Goal: Task Accomplishment & Management: Use online tool/utility

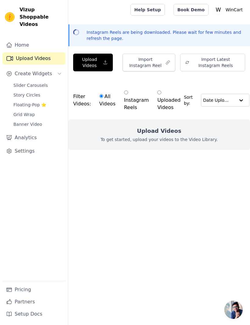
click at [165, 61] on button "Import Instagram Reel" at bounding box center [148, 63] width 53 height 18
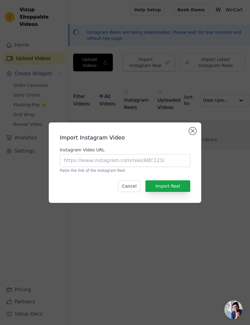
click at [192, 135] on button "Close modal" at bounding box center [192, 130] width 7 height 7
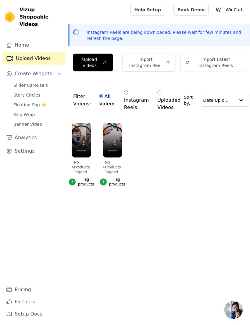
click at [126, 94] on input "Instagram Reels" at bounding box center [126, 92] width 4 height 4
radio input "true"
click at [124, 92] on input "Instagram Reels" at bounding box center [126, 92] width 4 height 4
click at [230, 104] on input "text" at bounding box center [219, 100] width 32 height 12
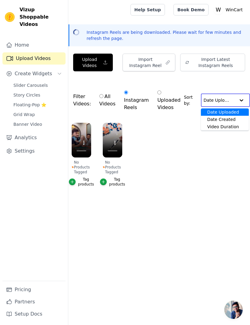
click at [225, 150] on ul "No Products Tagged Tag products No Products Tagged Tag products" at bounding box center [159, 160] width 182 height 83
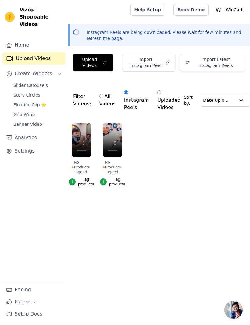
click at [74, 183] on icon "button" at bounding box center [72, 182] width 4 height 4
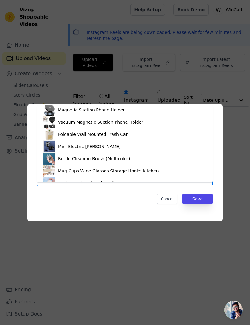
scroll to position [63, 0]
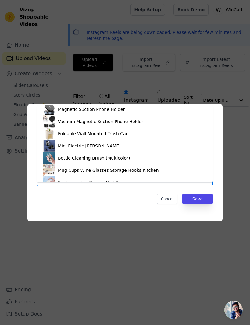
click at [239, 161] on div "Tag video with products Double-Ended Spray Fan Portable Mini Air Conditioner Sm…" at bounding box center [125, 162] width 230 height 136
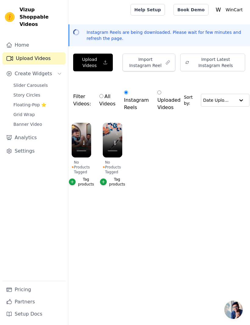
click at [80, 185] on div "Tag products" at bounding box center [86, 182] width 16 height 10
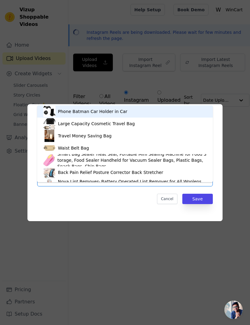
type input "baby"
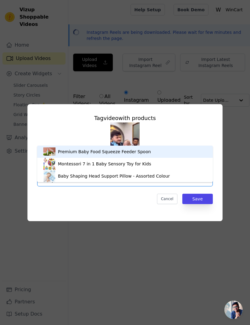
click at [155, 176] on div "Baby Shaping Head Support Pillow - Assorted Colour" at bounding box center [114, 176] width 112 height 6
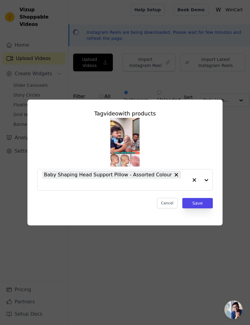
click at [201, 208] on button "Save" at bounding box center [197, 203] width 30 height 10
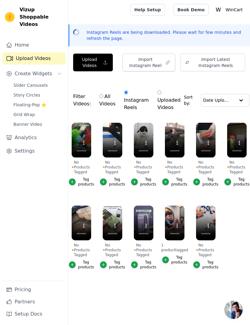
click at [192, 264] on ul "No Products Tagged Tag products No Products Tagged Tag products No Products Tag…" at bounding box center [159, 202] width 182 height 166
click at [197, 265] on icon "button" at bounding box center [196, 265] width 4 height 4
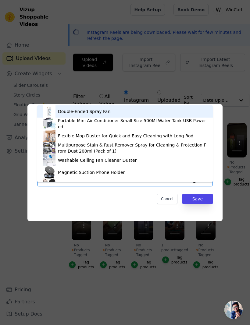
type input "train"
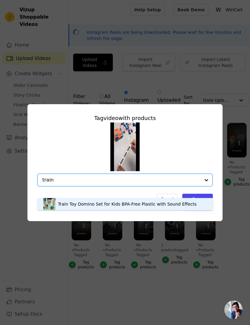
click at [178, 201] on div "Train Toy Domino Set for Kids BPA-Free Plastic with Sound Effects" at bounding box center [127, 204] width 139 height 6
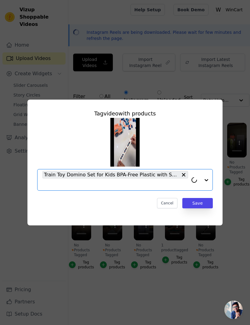
click at [201, 208] on button "Save" at bounding box center [197, 203] width 30 height 10
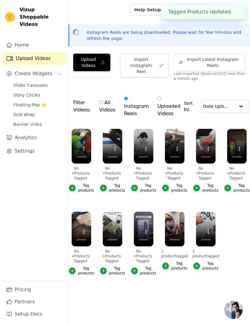
click at [133, 269] on icon "button" at bounding box center [134, 270] width 3 height 3
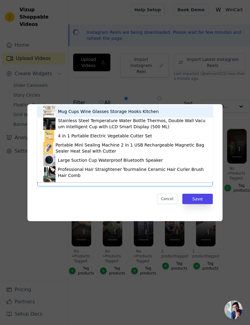
type input "c"
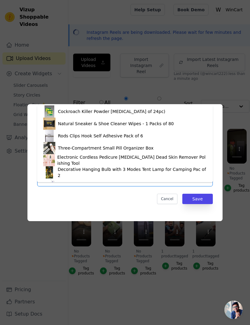
scroll to position [488, 0]
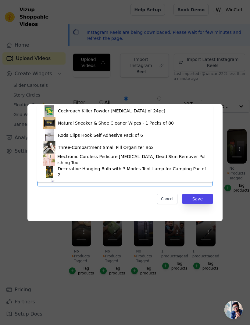
click at [124, 160] on div "Electronic Cordless Pedicure Callus Dead Skin Remover Polishing Tool" at bounding box center [131, 160] width 149 height 12
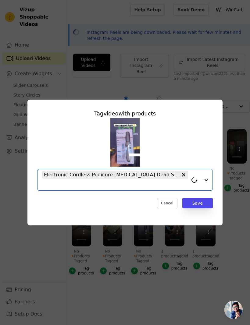
click at [201, 208] on button "Save" at bounding box center [197, 203] width 30 height 10
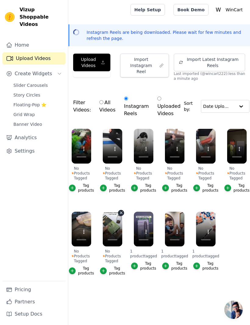
click at [107, 267] on button "Tag products" at bounding box center [112, 271] width 25 height 10
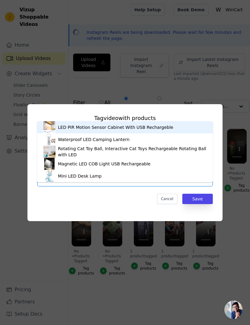
type input "led"
click at [169, 204] on button "Cancel" at bounding box center [167, 199] width 20 height 10
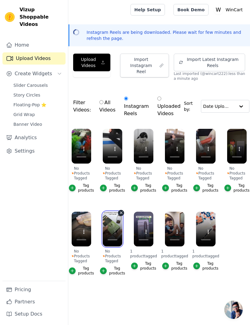
click at [111, 239] on video at bounding box center [112, 229] width 19 height 35
click at [103, 270] on icon "button" at bounding box center [103, 270] width 3 height 3
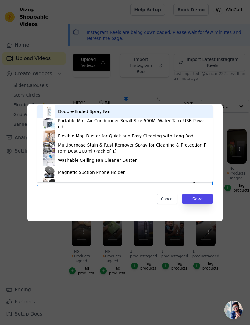
type input "bulb"
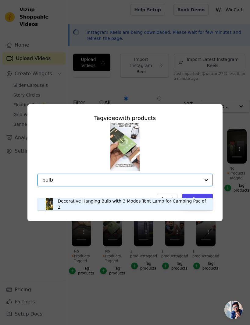
click at [185, 203] on div "Decorative Hanging Bulb with 3 Modes Tent Lamp for Camping Pac of 2" at bounding box center [132, 204] width 149 height 12
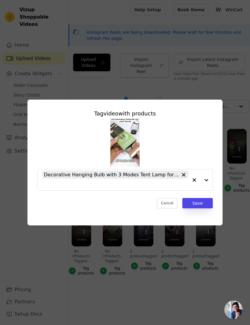
click at [204, 208] on button "Save" at bounding box center [197, 203] width 30 height 10
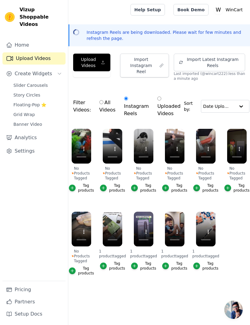
click at [71, 270] on icon "button" at bounding box center [72, 271] width 4 height 4
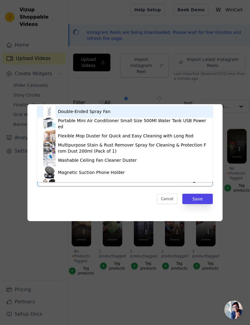
type input "eye"
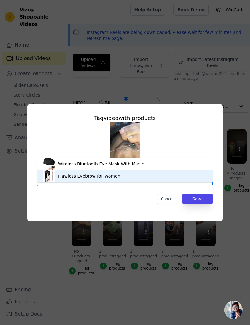
click at [151, 176] on div "Flawless Eyebrow for Women" at bounding box center [124, 176] width 163 height 12
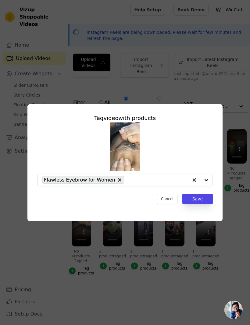
click at [201, 204] on button "Save" at bounding box center [197, 199] width 30 height 10
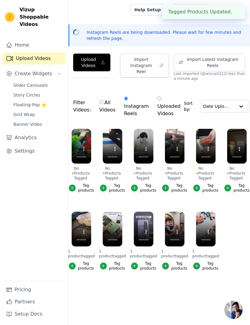
click at [226, 186] on icon "button" at bounding box center [227, 188] width 4 height 4
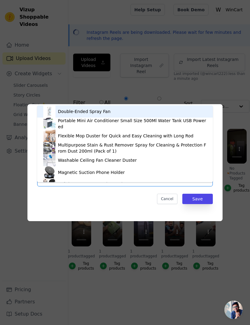
click at [181, 111] on div "Double-Ended Spray Fan" at bounding box center [124, 111] width 163 height 12
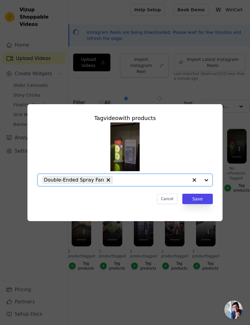
click at [202, 204] on button "Save" at bounding box center [197, 199] width 30 height 10
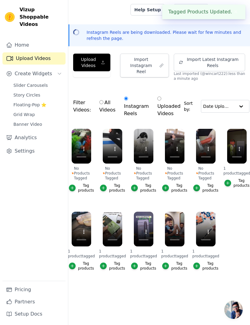
click at [196, 186] on icon "button" at bounding box center [196, 188] width 4 height 4
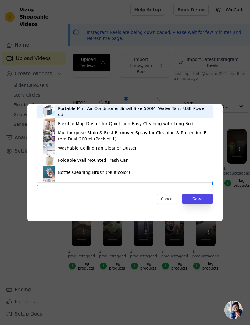
type input "cutter"
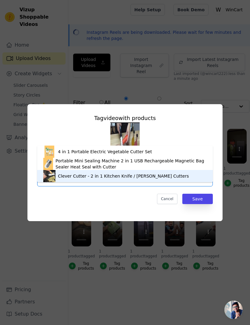
click at [170, 177] on div "Clever Cutter - 2 in 1 Kitchen Knife / Cleaver Cutters" at bounding box center [124, 176] width 163 height 12
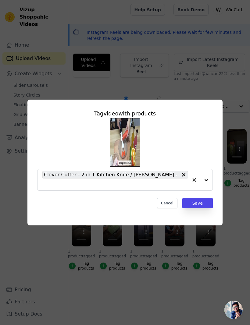
click at [198, 208] on button "Save" at bounding box center [197, 203] width 30 height 10
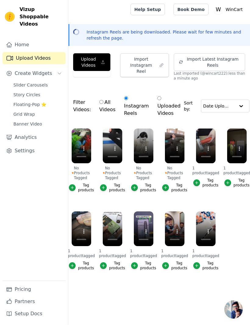
click at [167, 186] on icon "button" at bounding box center [165, 188] width 4 height 4
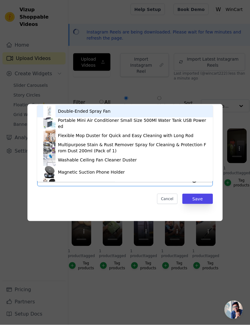
type input "car"
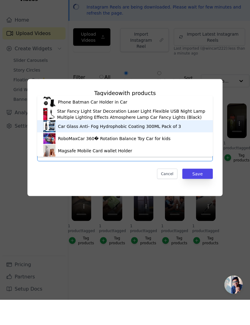
click at [185, 145] on div "Car Glass Anti- Fog Hydrophobic Coating 300ML Pack of 3" at bounding box center [124, 151] width 163 height 12
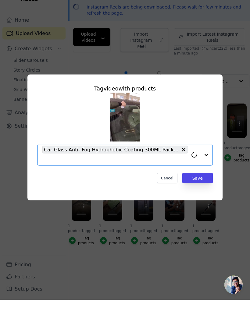
click at [203, 198] on button "Save" at bounding box center [197, 203] width 30 height 10
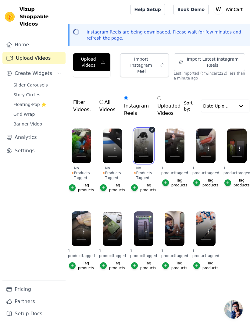
click at [142, 156] on video at bounding box center [143, 146] width 19 height 35
click at [143, 157] on video at bounding box center [143, 146] width 19 height 35
click at [145, 158] on video at bounding box center [143, 146] width 19 height 35
click at [137, 184] on button "Tag products" at bounding box center [143, 188] width 25 height 10
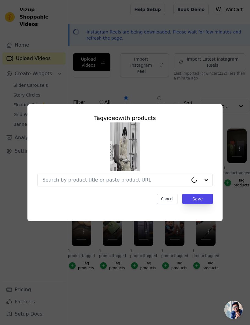
click at [145, 183] on input "No Products Tagged Tag video with products Cancel Save Tag products" at bounding box center [115, 180] width 146 height 6
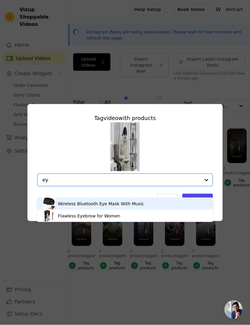
type input "e"
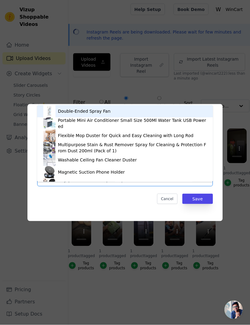
type input "e"
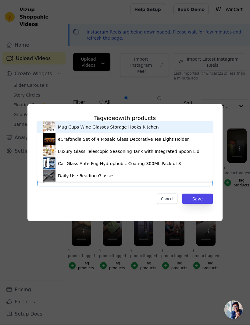
type input "glass"
click at [139, 176] on div "Daily Use Reading Glasses" at bounding box center [124, 176] width 163 height 12
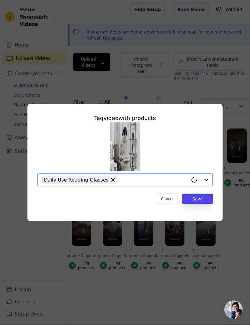
click at [201, 204] on button "Save" at bounding box center [197, 199] width 30 height 10
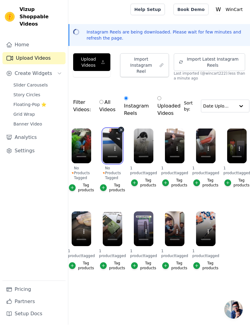
click at [111, 158] on video at bounding box center [112, 146] width 19 height 35
click at [105, 186] on icon "button" at bounding box center [103, 188] width 4 height 4
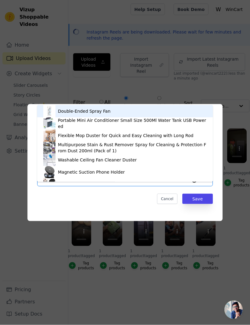
type input "back"
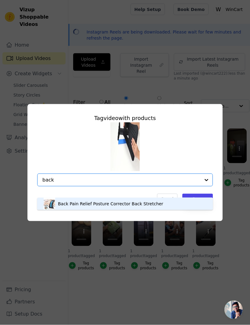
click at [158, 205] on div "Back Pain Relief Posture Corrector Back Stretcher" at bounding box center [110, 204] width 105 height 6
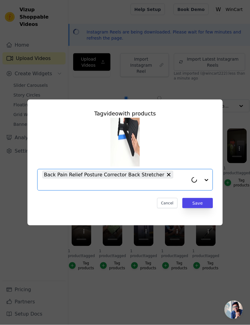
click at [199, 208] on button "Save" at bounding box center [197, 203] width 30 height 10
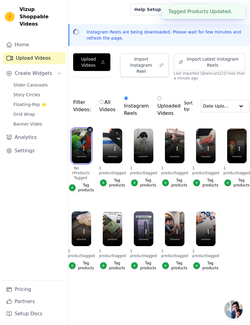
click at [78, 154] on video at bounding box center [81, 146] width 19 height 35
click at [70, 186] on icon "button" at bounding box center [72, 188] width 4 height 4
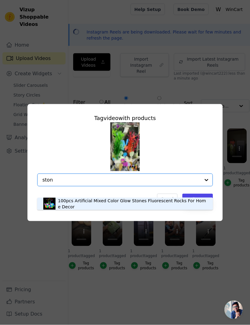
type input "ston"
click at [167, 180] on div "100pcs Artificial Mixed Color Glow Stones Fluorescent Rocks For Home Decor Opti…" at bounding box center [124, 154] width 175 height 64
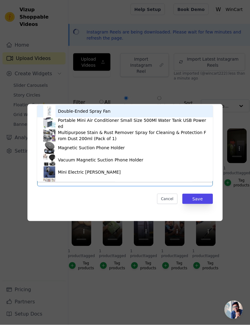
type input "stone"
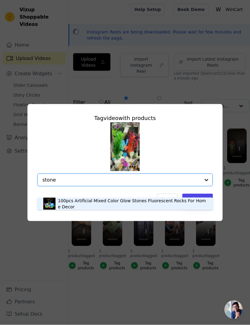
click at [165, 203] on div "100pcs Artificial Mixed Color Glow Stones Fluorescent Rocks For Home Decor" at bounding box center [132, 204] width 149 height 12
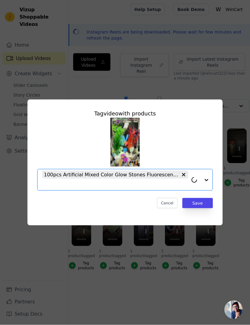
click at [202, 208] on button "Save" at bounding box center [197, 203] width 30 height 10
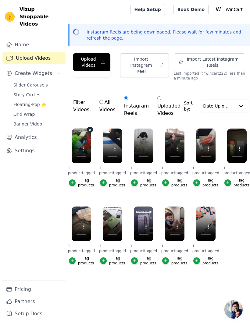
click at [153, 63] on button "Import Instagram Reel" at bounding box center [144, 66] width 49 height 24
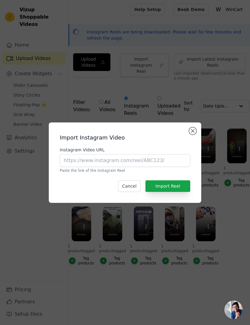
click at [192, 135] on button "Close modal" at bounding box center [192, 130] width 7 height 7
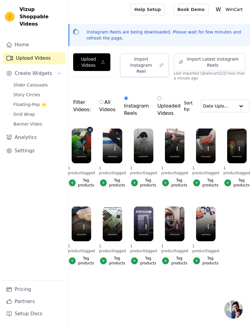
click at [105, 62] on icon "button" at bounding box center [103, 62] width 4 height 6
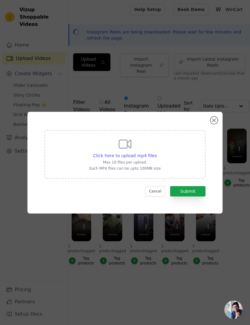
click at [212, 124] on button "Close modal" at bounding box center [213, 120] width 7 height 7
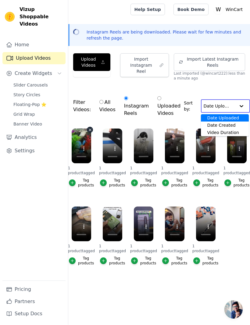
click at [230, 101] on input "text" at bounding box center [219, 106] width 32 height 12
click at [237, 104] on div at bounding box center [241, 106] width 12 height 12
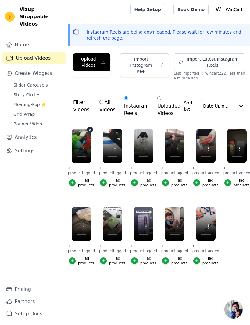
click at [49, 70] on span "Create Widgets" at bounding box center [33, 73] width 37 height 7
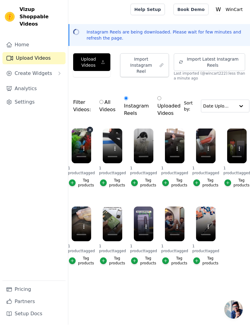
click at [52, 69] on button "Create Widgets" at bounding box center [33, 74] width 63 height 12
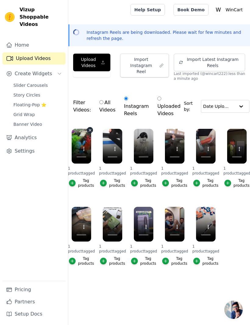
click at [52, 68] on button "Create Widgets" at bounding box center [33, 74] width 63 height 12
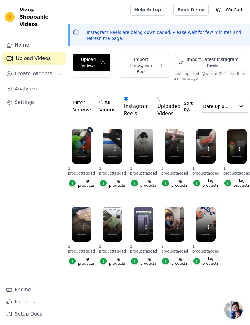
click at [232, 11] on p "WinCart" at bounding box center [234, 9] width 22 height 11
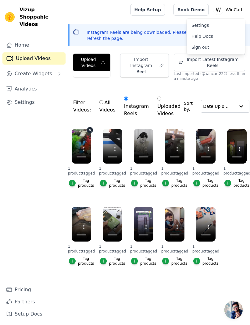
click at [235, 10] on p "WinCart" at bounding box center [234, 9] width 22 height 11
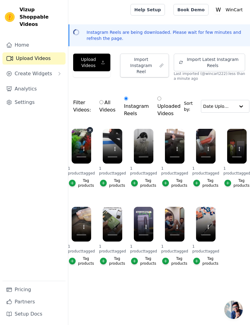
click at [37, 287] on link "Pricing" at bounding box center [33, 290] width 63 height 12
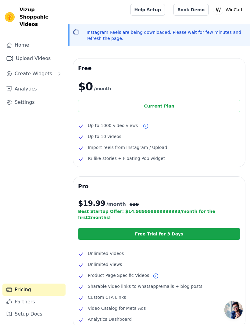
click at [44, 52] on link "Upload Videos" at bounding box center [33, 58] width 63 height 12
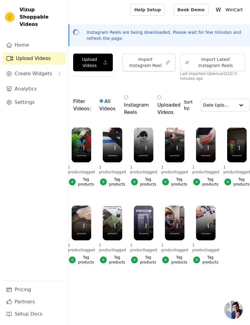
click at [37, 72] on button "Create Widgets" at bounding box center [33, 74] width 63 height 12
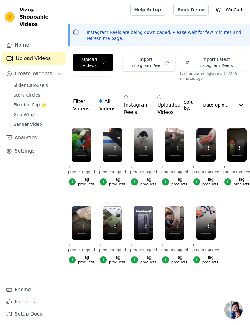
click at [48, 82] on link "Slider Carousels" at bounding box center [38, 85] width 56 height 9
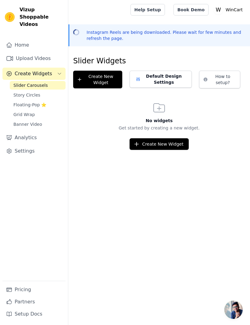
click at [178, 144] on button "Create New Widget" at bounding box center [158, 144] width 59 height 12
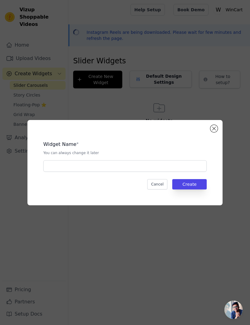
click at [217, 133] on div "Widget Name * You can always change it later Cancel Create" at bounding box center [124, 162] width 195 height 85
click at [214, 132] on button "Close modal" at bounding box center [213, 128] width 7 height 7
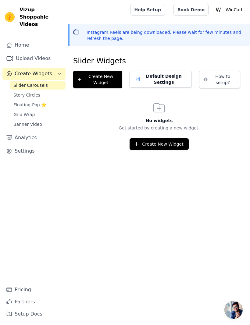
click at [48, 120] on link "Banner Video" at bounding box center [38, 124] width 56 height 9
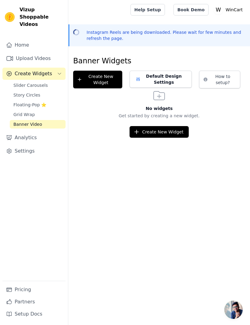
click at [167, 78] on button "Default Design Settings" at bounding box center [160, 79] width 62 height 17
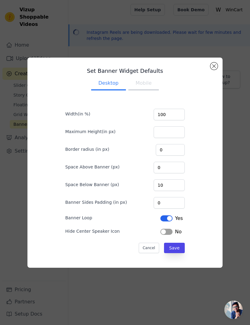
click at [145, 90] on button "Mobile" at bounding box center [143, 83] width 30 height 13
click at [175, 253] on button "Save" at bounding box center [174, 248] width 21 height 10
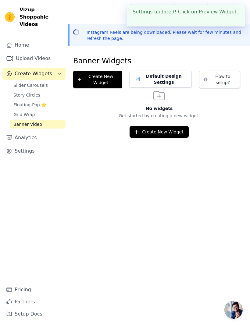
click at [114, 94] on div "No widgets Get started by creating a new widget. Create New Widget" at bounding box center [159, 112] width 182 height 49
click at [174, 134] on button "Create New Widget" at bounding box center [158, 132] width 59 height 12
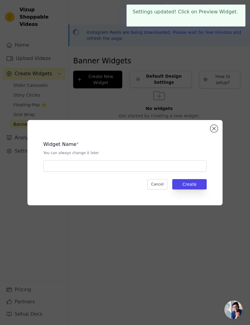
click at [214, 132] on button "Close modal" at bounding box center [213, 128] width 7 height 7
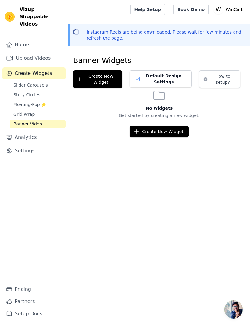
click at [30, 41] on link "Home" at bounding box center [33, 45] width 63 height 12
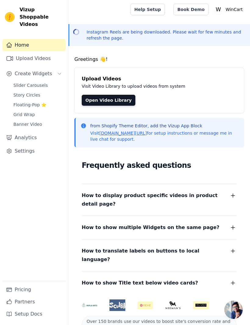
scroll to position [11, 0]
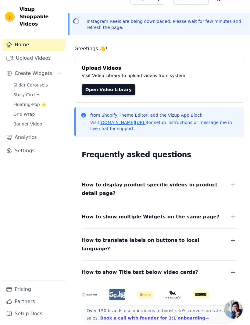
click at [134, 122] on link "[DOMAIN_NAME][URL]" at bounding box center [123, 122] width 48 height 5
click at [6, 14] on img at bounding box center [10, 17] width 10 height 10
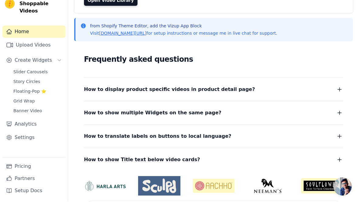
scroll to position [54, 0]
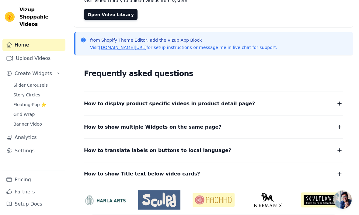
click at [8, 132] on link "Analytics" at bounding box center [33, 138] width 63 height 12
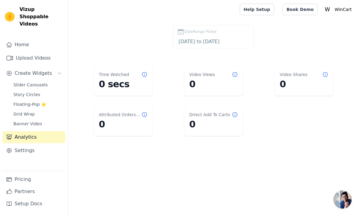
click at [309, 10] on link "Book Demo" at bounding box center [300, 10] width 35 height 12
click at [8, 115] on div "Home Upload Videos Create Widgets Slider Carousels Story Circles Floating-Pop ⭐…" at bounding box center [33, 105] width 63 height 132
click at [14, 111] on span "Grid Wrap" at bounding box center [23, 114] width 21 height 6
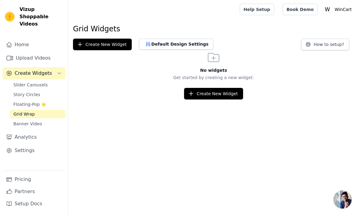
click at [16, 120] on link "Banner Video" at bounding box center [38, 124] width 56 height 9
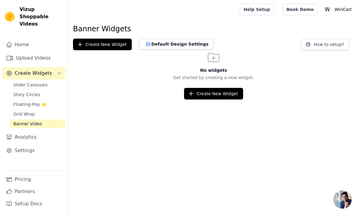
click at [11, 101] on link "Floating-Pop ⭐" at bounding box center [38, 105] width 56 height 9
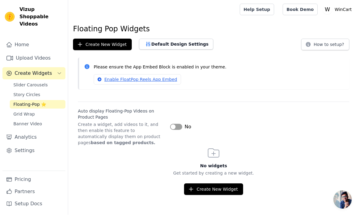
click at [179, 126] on button "Label" at bounding box center [176, 127] width 12 height 6
click at [232, 190] on button "Create New Widget" at bounding box center [213, 190] width 59 height 12
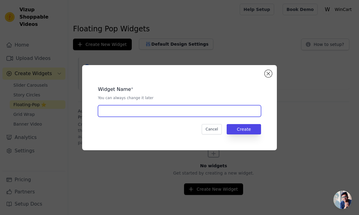
click at [238, 117] on input "text" at bounding box center [179, 111] width 163 height 12
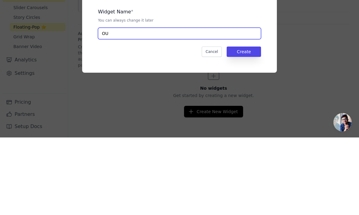
type input "O"
type input "Our Products"
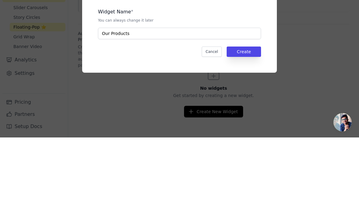
click at [250, 124] on button "Create" at bounding box center [244, 129] width 34 height 10
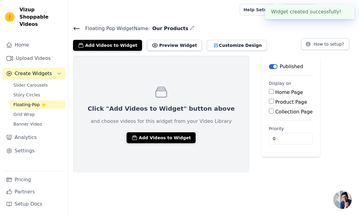
click at [269, 89] on div "Home Page" at bounding box center [291, 92] width 44 height 7
click at [269, 92] on input "Home Page" at bounding box center [271, 91] width 5 height 5
checkbox input "true"
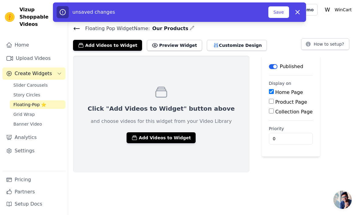
click at [269, 104] on input "Product Page" at bounding box center [271, 101] width 5 height 5
checkbox input "true"
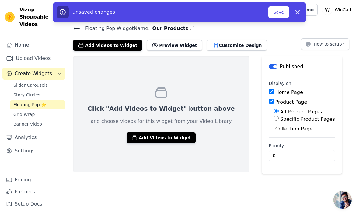
click at [269, 129] on input "Collection Page" at bounding box center [271, 128] width 5 height 5
checkbox input "true"
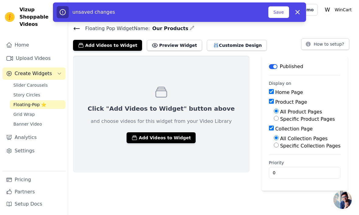
click at [283, 11] on button "Save" at bounding box center [279, 12] width 21 height 12
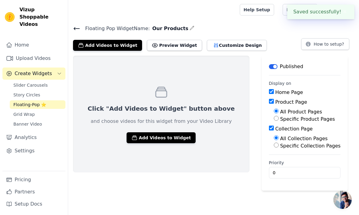
click at [177, 136] on button "Add Videos to Widget" at bounding box center [161, 138] width 69 height 11
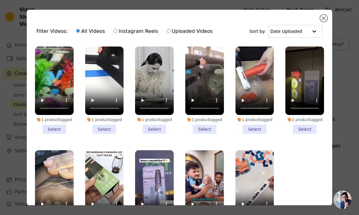
click at [50, 128] on li "1 product tagged Select" at bounding box center [54, 90] width 39 height 87
click at [0, 0] on input "1 product tagged Select" at bounding box center [0, 0] width 0 height 0
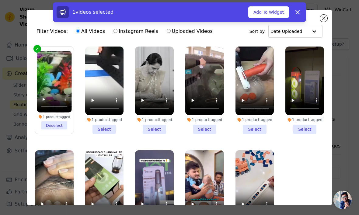
click at [103, 133] on li "1 product tagged Select" at bounding box center [104, 90] width 39 height 87
click at [0, 0] on input "1 product tagged Select" at bounding box center [0, 0] width 0 height 0
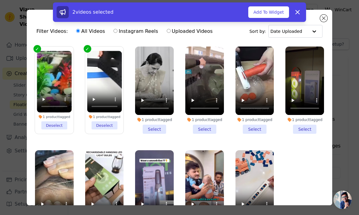
click at [159, 130] on li "1 product tagged Select" at bounding box center [154, 90] width 39 height 87
click at [0, 0] on input "1 product tagged Select" at bounding box center [0, 0] width 0 height 0
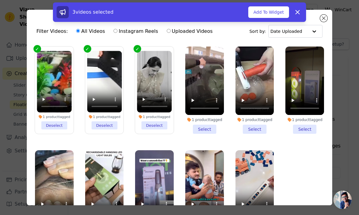
click at [205, 128] on li "1 product tagged Select" at bounding box center [205, 90] width 39 height 87
click at [0, 0] on input "1 product tagged Select" at bounding box center [0, 0] width 0 height 0
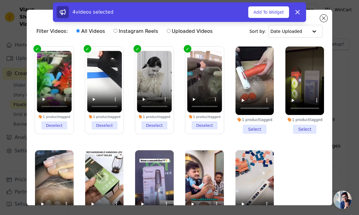
click at [254, 133] on li "1 product tagged Select" at bounding box center [255, 90] width 39 height 87
click at [0, 0] on input "1 product tagged Select" at bounding box center [0, 0] width 0 height 0
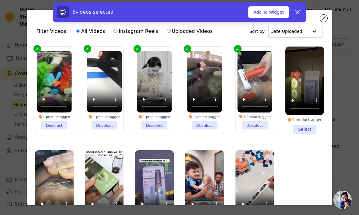
click at [309, 131] on li "1 product tagged Select" at bounding box center [305, 90] width 39 height 87
click at [0, 0] on input "1 product tagged Select" at bounding box center [0, 0] width 0 height 0
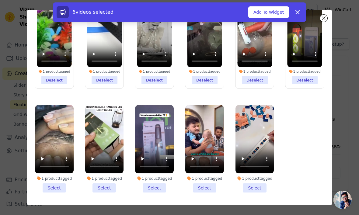
scroll to position [45, 0]
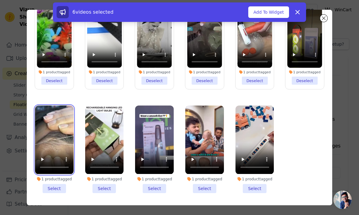
click at [50, 174] on video at bounding box center [54, 140] width 39 height 69
click at [50, 188] on li "1 product tagged Select" at bounding box center [54, 149] width 39 height 87
click at [0, 0] on input "1 product tagged Select" at bounding box center [0, 0] width 0 height 0
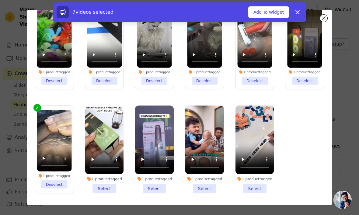
click at [109, 188] on li "1 product tagged Select" at bounding box center [104, 149] width 39 height 87
click at [0, 0] on input "1 product tagged Select" at bounding box center [0, 0] width 0 height 0
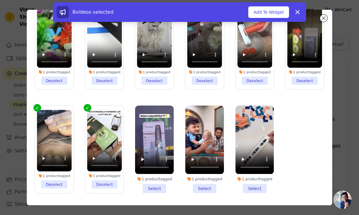
click at [153, 193] on li "1 product tagged Select" at bounding box center [154, 149] width 39 height 87
click at [0, 0] on input "1 product tagged Select" at bounding box center [0, 0] width 0 height 0
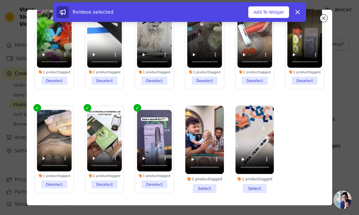
click at [202, 187] on li "1 product tagged Select" at bounding box center [205, 149] width 39 height 87
click at [0, 0] on input "1 product tagged Select" at bounding box center [0, 0] width 0 height 0
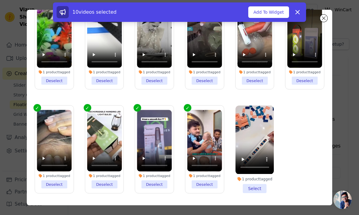
click at [252, 189] on li "1 product tagged Select" at bounding box center [255, 149] width 39 height 87
click at [0, 0] on input "1 product tagged Select" at bounding box center [0, 0] width 0 height 0
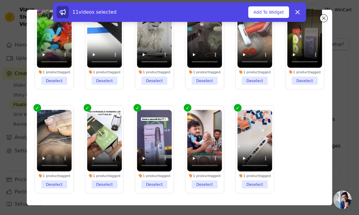
click at [264, 11] on button "Add To Widget" at bounding box center [269, 12] width 41 height 12
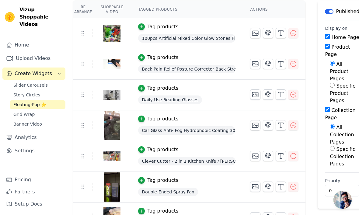
scroll to position [0, 0]
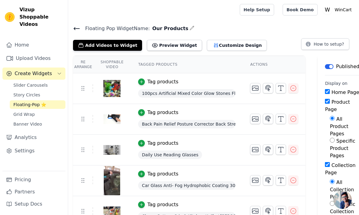
click at [79, 26] on icon at bounding box center [76, 28] width 7 height 7
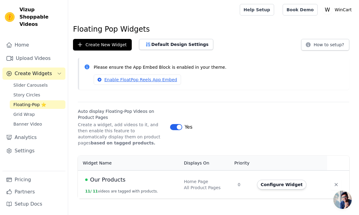
click at [16, 82] on span "Slider Carousels" at bounding box center [30, 85] width 34 height 6
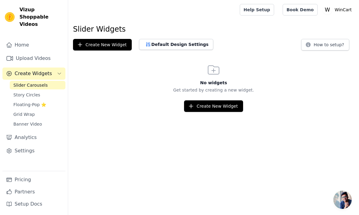
click at [15, 92] on span "Story Circles" at bounding box center [26, 95] width 27 height 6
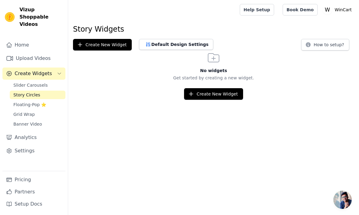
click at [235, 93] on button "Create New Widget" at bounding box center [213, 94] width 59 height 12
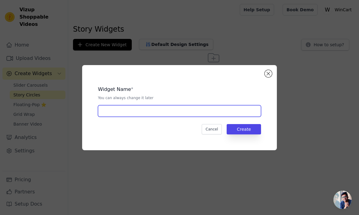
click at [224, 117] on input "text" at bounding box center [179, 111] width 163 height 12
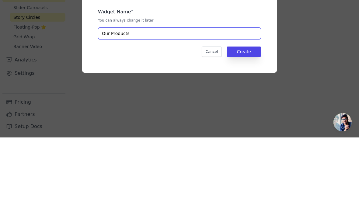
type input "Our Products"
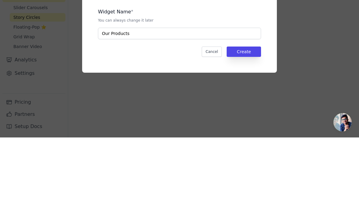
click at [252, 124] on button "Create" at bounding box center [244, 129] width 34 height 10
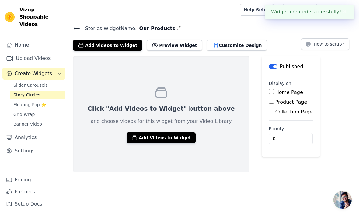
click at [276, 93] on label "Home Page" at bounding box center [290, 93] width 28 height 6
click at [269, 93] on input "Home Page" at bounding box center [271, 91] width 5 height 5
checkbox input "true"
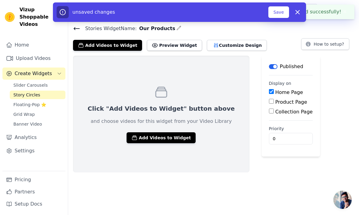
click at [276, 101] on label "Product Page" at bounding box center [292, 102] width 32 height 6
click at [269, 101] on input "Product Page" at bounding box center [271, 101] width 5 height 5
checkbox input "true"
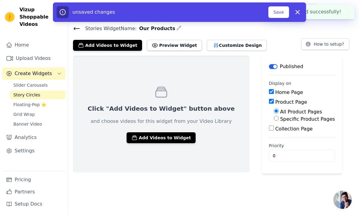
click at [269, 111] on div "All Product Pages Specific Product Pages" at bounding box center [302, 115] width 66 height 15
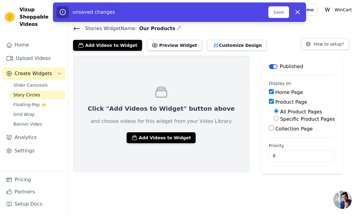
click at [269, 126] on div "Collection Page" at bounding box center [302, 129] width 66 height 7
click at [262, 131] on main "Label Published Display on Home Page Product Page All Product Pages Specific Pr…" at bounding box center [302, 115] width 81 height 118
click at [269, 127] on input "Collection Page" at bounding box center [271, 128] width 5 height 5
checkbox input "true"
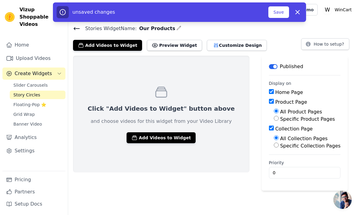
click at [127, 137] on button "Add Videos to Widget" at bounding box center [161, 138] width 69 height 11
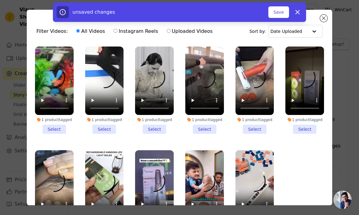
click at [55, 127] on li "1 product tagged Select" at bounding box center [54, 90] width 39 height 87
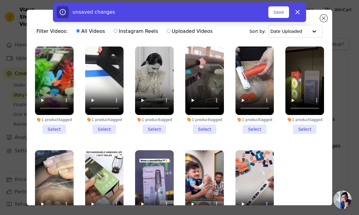
click at [0, 0] on input "1 product tagged Select" at bounding box center [0, 0] width 0 height 0
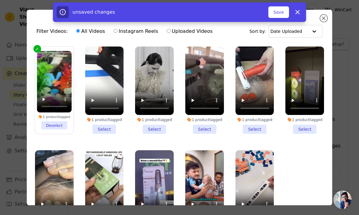
click at [111, 129] on li "1 product tagged Select" at bounding box center [104, 90] width 39 height 87
click at [0, 0] on input "1 product tagged Select" at bounding box center [0, 0] width 0 height 0
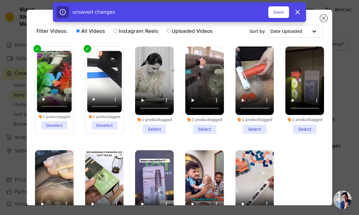
click at [161, 133] on li "1 product tagged Select" at bounding box center [154, 90] width 39 height 87
click at [0, 0] on input "1 product tagged Select" at bounding box center [0, 0] width 0 height 0
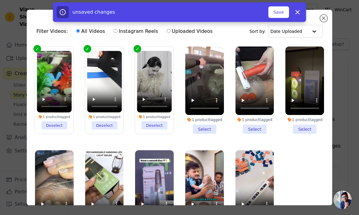
click at [206, 131] on li "1 product tagged Select" at bounding box center [205, 90] width 39 height 87
click at [0, 0] on input "1 product tagged Select" at bounding box center [0, 0] width 0 height 0
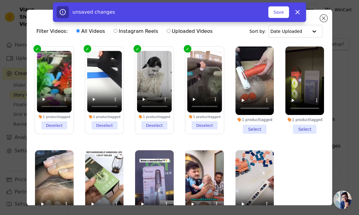
click at [254, 130] on li "1 product tagged Select" at bounding box center [255, 90] width 39 height 87
click at [0, 0] on input "1 product tagged Select" at bounding box center [0, 0] width 0 height 0
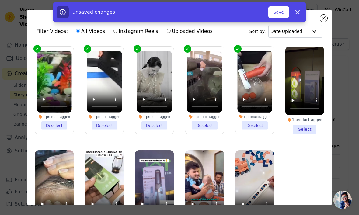
click at [302, 130] on li "1 product tagged Select" at bounding box center [305, 90] width 39 height 87
click at [0, 0] on input "1 product tagged Select" at bounding box center [0, 0] width 0 height 0
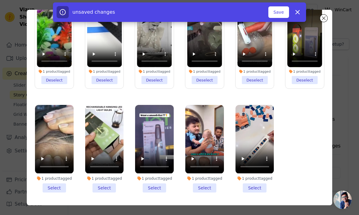
scroll to position [45, 0]
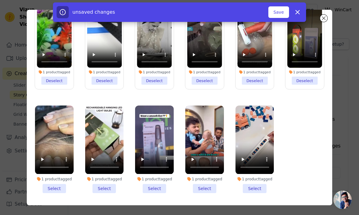
click at [48, 186] on li "1 product tagged Select" at bounding box center [54, 149] width 39 height 87
click at [0, 0] on input "1 product tagged Select" at bounding box center [0, 0] width 0 height 0
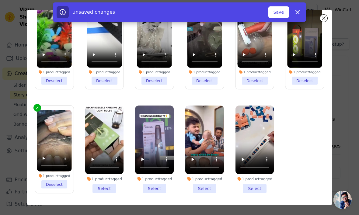
click at [98, 188] on li "1 product tagged Select" at bounding box center [104, 149] width 39 height 87
click at [0, 0] on input "1 product tagged Select" at bounding box center [0, 0] width 0 height 0
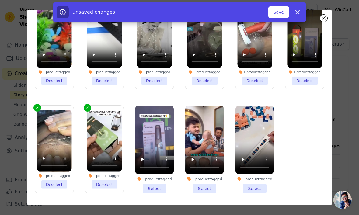
click at [153, 188] on li "1 product tagged Select" at bounding box center [154, 149] width 39 height 87
click at [0, 0] on input "1 product tagged Select" at bounding box center [0, 0] width 0 height 0
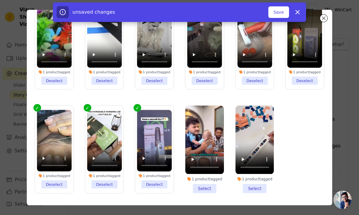
click at [247, 193] on li "1 product tagged Select" at bounding box center [255, 149] width 39 height 87
click at [0, 0] on input "1 product tagged Select" at bounding box center [0, 0] width 0 height 0
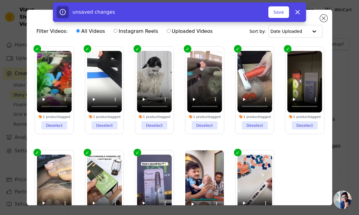
scroll to position [0, 0]
click at [282, 11] on button "Save" at bounding box center [279, 12] width 21 height 12
click at [278, 11] on button "Save" at bounding box center [279, 12] width 21 height 12
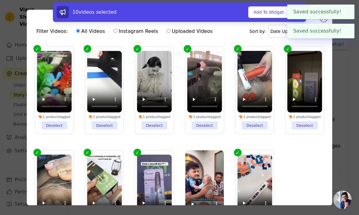
click at [345, 32] on button "✖" at bounding box center [345, 30] width 7 height 7
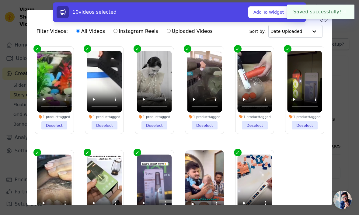
click at [344, 13] on button "✖" at bounding box center [345, 11] width 7 height 7
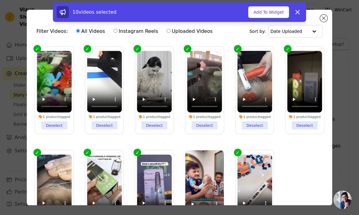
click at [322, 19] on div "10 videos selected Add To Widget Dismiss" at bounding box center [179, 13] width 359 height 22
click at [325, 18] on div "10 videos selected Add To Widget Dismiss" at bounding box center [179, 13] width 359 height 22
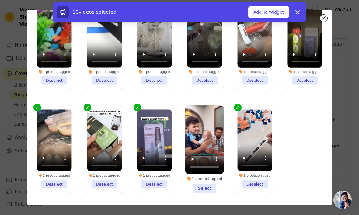
scroll to position [45, 0]
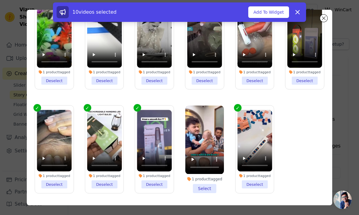
click at [207, 187] on li "1 product tagged Select" at bounding box center [205, 149] width 39 height 87
click at [0, 0] on input "1 product tagged Select" at bounding box center [0, 0] width 0 height 0
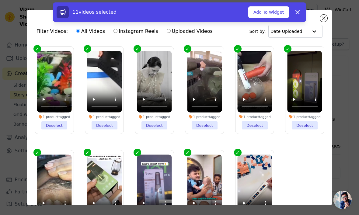
scroll to position [0, 0]
click at [324, 17] on div "11 videos selected Add To Widget Dismiss" at bounding box center [179, 13] width 359 height 22
click at [277, 11] on button "Add To Widget" at bounding box center [269, 12] width 41 height 12
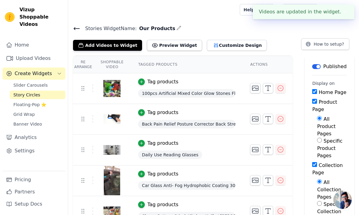
click at [15, 102] on span "Floating-Pop ⭐" at bounding box center [29, 105] width 33 height 6
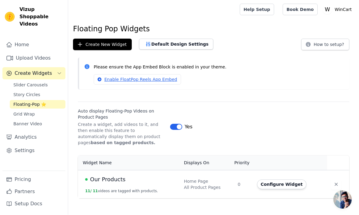
click at [19, 121] on span "Banner Video" at bounding box center [27, 124] width 29 height 6
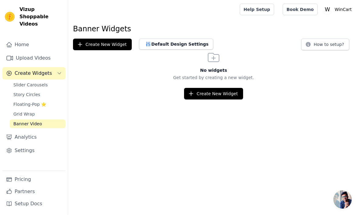
click at [214, 91] on button "Create New Widget" at bounding box center [213, 94] width 59 height 12
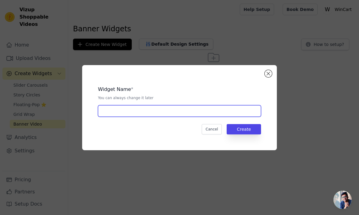
click at [241, 117] on input "text" at bounding box center [179, 111] width 163 height 12
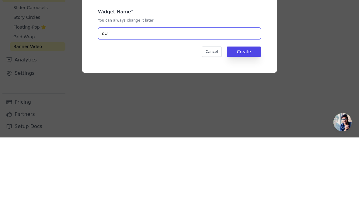
type input "o"
type input "Our Products"
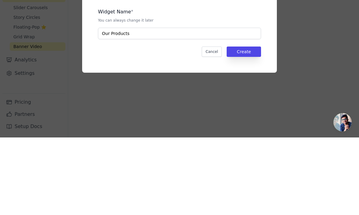
click at [246, 124] on button "Create" at bounding box center [244, 129] width 34 height 10
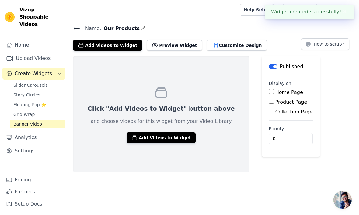
click at [269, 91] on input "Home Page" at bounding box center [271, 91] width 5 height 5
checkbox input "true"
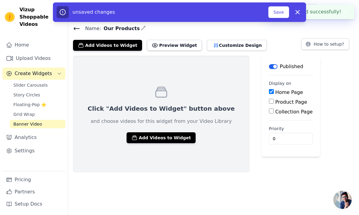
click at [269, 103] on input "Product Page" at bounding box center [271, 101] width 5 height 5
checkbox input "true"
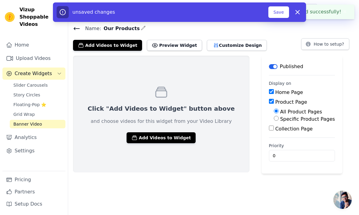
click at [269, 111] on div "All Product Pages Specific Product Pages" at bounding box center [302, 115] width 66 height 15
click at [269, 127] on input "Collection Page" at bounding box center [271, 128] width 5 height 5
checkbox input "true"
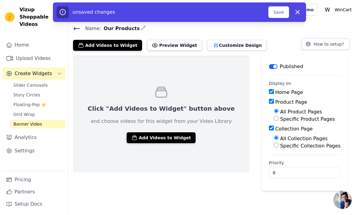
click at [132, 138] on icon "button" at bounding box center [135, 138] width 6 height 6
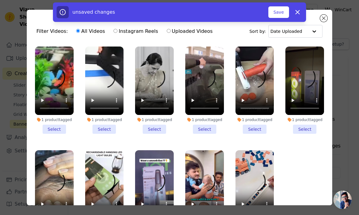
click at [59, 125] on li "1 product tagged Select" at bounding box center [54, 90] width 39 height 87
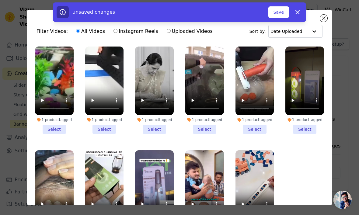
click at [0, 0] on input "1 product tagged Select" at bounding box center [0, 0] width 0 height 0
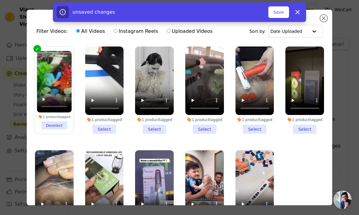
click at [106, 132] on li "1 product tagged Select" at bounding box center [104, 90] width 39 height 87
click at [0, 0] on input "1 product tagged Select" at bounding box center [0, 0] width 0 height 0
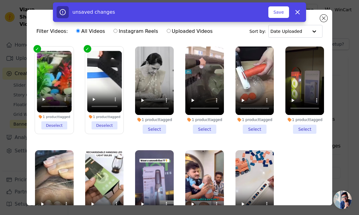
click at [159, 130] on li "1 product tagged Select" at bounding box center [154, 90] width 39 height 87
click at [0, 0] on input "1 product tagged Select" at bounding box center [0, 0] width 0 height 0
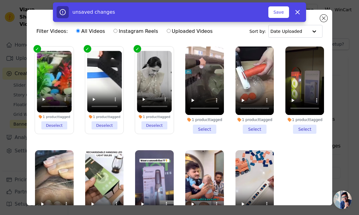
click at [253, 129] on li "1 product tagged Select" at bounding box center [255, 90] width 39 height 87
click at [0, 0] on input "1 product tagged Select" at bounding box center [0, 0] width 0 height 0
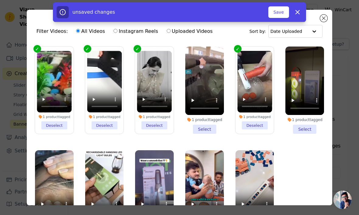
click at [306, 129] on li "1 product tagged Select" at bounding box center [305, 90] width 39 height 87
click at [0, 0] on input "1 product tagged Select" at bounding box center [0, 0] width 0 height 0
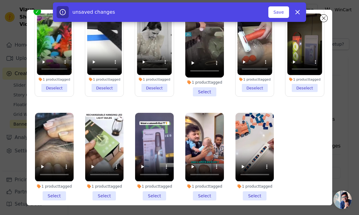
click at [212, 88] on li "1 product tagged Select" at bounding box center [205, 52] width 39 height 87
click at [0, 0] on input "1 product tagged Select" at bounding box center [0, 0] width 0 height 0
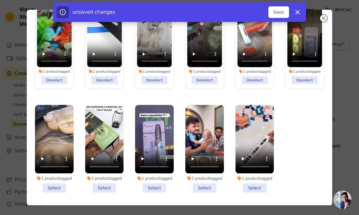
scroll to position [45, 0]
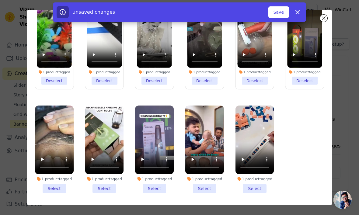
click at [257, 188] on li "1 product tagged Select" at bounding box center [255, 149] width 39 height 87
click at [0, 0] on input "1 product tagged Select" at bounding box center [0, 0] width 0 height 0
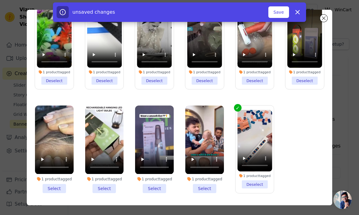
click at [196, 189] on li "1 product tagged Select" at bounding box center [205, 149] width 39 height 87
click at [0, 0] on input "1 product tagged Select" at bounding box center [0, 0] width 0 height 0
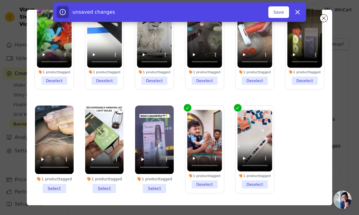
click at [152, 192] on li "1 product tagged Select" at bounding box center [154, 149] width 39 height 87
click at [0, 0] on input "1 product tagged Select" at bounding box center [0, 0] width 0 height 0
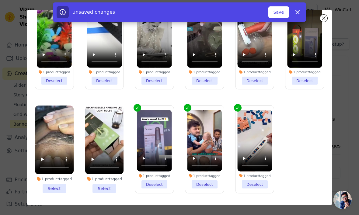
click at [105, 186] on li "1 product tagged Select" at bounding box center [104, 149] width 39 height 87
click at [0, 0] on input "1 product tagged Select" at bounding box center [0, 0] width 0 height 0
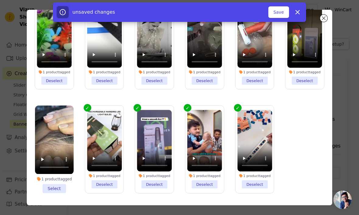
click at [54, 185] on li "1 product tagged Select" at bounding box center [54, 149] width 39 height 87
click at [0, 0] on input "1 product tagged Select" at bounding box center [0, 0] width 0 height 0
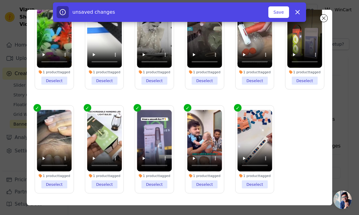
click at [275, 12] on button "Save" at bounding box center [279, 12] width 21 height 12
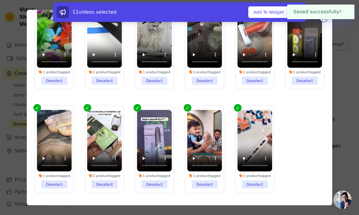
click at [346, 12] on button "✖" at bounding box center [345, 11] width 7 height 7
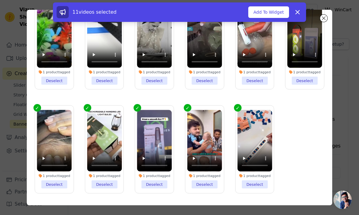
click at [275, 11] on button "Add To Widget" at bounding box center [269, 12] width 41 height 12
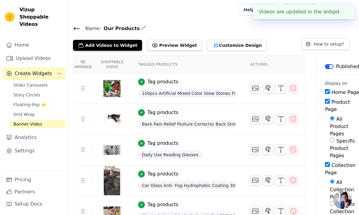
click at [181, 44] on button "Preview Widget" at bounding box center [174, 45] width 55 height 11
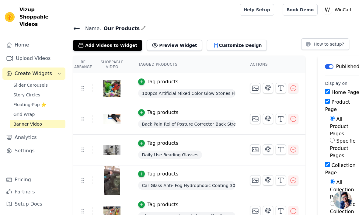
click at [14, 92] on span "Story Circles" at bounding box center [26, 95] width 27 height 6
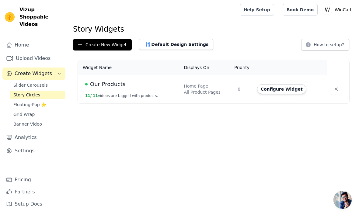
click at [16, 102] on span "Floating-Pop ⭐" at bounding box center [29, 105] width 33 height 6
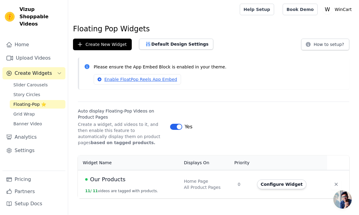
click at [18, 111] on span "Grid Wrap" at bounding box center [23, 114] width 21 height 6
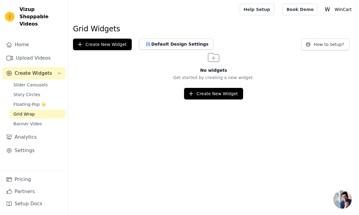
click at [23, 82] on span "Slider Carousels" at bounding box center [30, 85] width 34 height 6
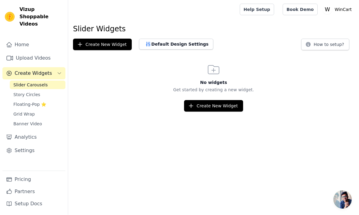
click at [220, 108] on button "Create New Widget" at bounding box center [213, 107] width 59 height 12
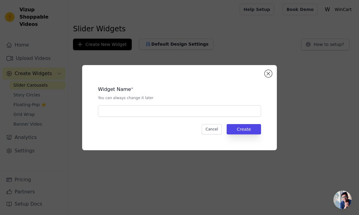
click at [267, 77] on div "Widget Name * You can always change it later Cancel Create" at bounding box center [179, 107] width 195 height 85
click at [269, 77] on button "Close modal" at bounding box center [268, 73] width 7 height 7
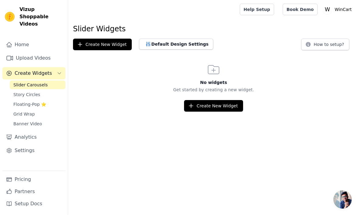
click at [214, 110] on button "Create New Widget" at bounding box center [213, 107] width 59 height 12
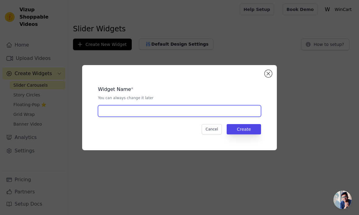
click at [227, 117] on input "text" at bounding box center [179, 111] width 163 height 12
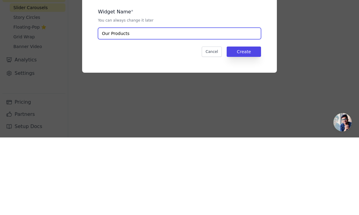
type input "Our Products"
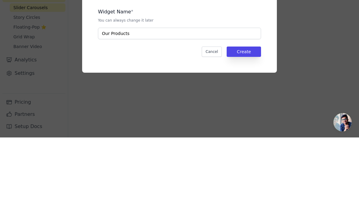
click at [242, 124] on button "Create" at bounding box center [244, 129] width 34 height 10
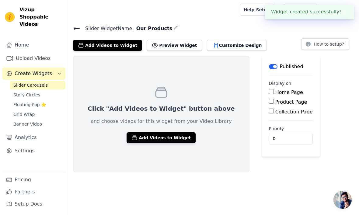
click at [269, 89] on div "Home Page" at bounding box center [291, 92] width 44 height 7
click at [269, 92] on input "Home Page" at bounding box center [271, 91] width 5 height 5
checkbox input "true"
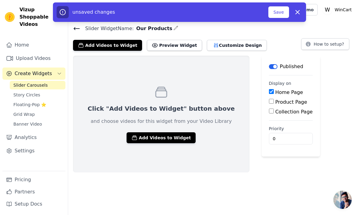
click at [269, 100] on input "Product Page" at bounding box center [271, 101] width 5 height 5
checkbox input "true"
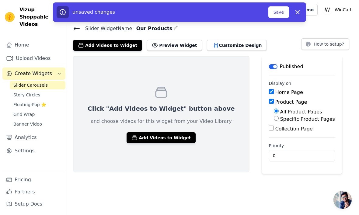
click at [269, 128] on input "Collection Page" at bounding box center [271, 128] width 5 height 5
checkbox input "true"
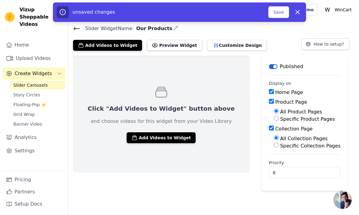
click at [281, 14] on button "Save" at bounding box center [279, 12] width 21 height 12
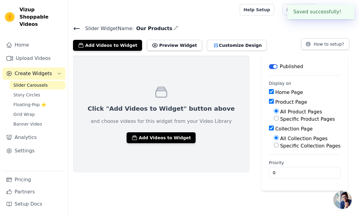
click at [132, 137] on icon "button" at bounding box center [135, 138] width 6 height 6
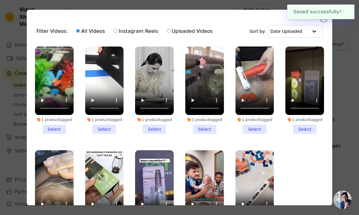
click at [55, 128] on li "1 product tagged Select" at bounding box center [54, 90] width 39 height 87
click at [0, 0] on input "1 product tagged Select" at bounding box center [0, 0] width 0 height 0
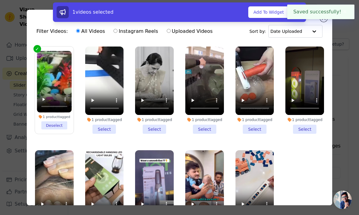
click at [106, 129] on li "1 product tagged Select" at bounding box center [104, 90] width 39 height 87
click at [0, 0] on input "1 product tagged Select" at bounding box center [0, 0] width 0 height 0
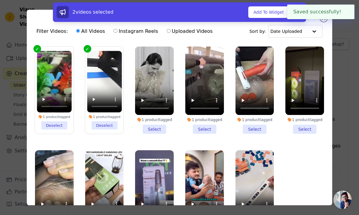
click at [151, 130] on li "1 product tagged Select" at bounding box center [154, 90] width 39 height 87
click at [0, 0] on input "1 product tagged Select" at bounding box center [0, 0] width 0 height 0
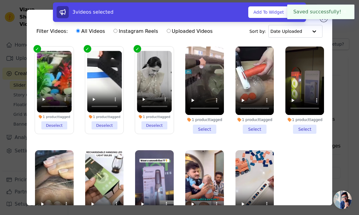
click at [207, 129] on li "1 product tagged Select" at bounding box center [205, 90] width 39 height 87
click at [0, 0] on input "1 product tagged Select" at bounding box center [0, 0] width 0 height 0
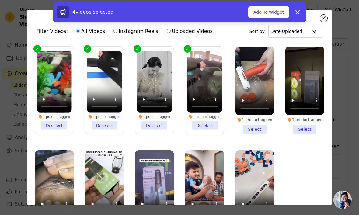
click at [257, 126] on li "1 product tagged Select" at bounding box center [255, 90] width 39 height 87
click at [0, 0] on input "1 product tagged Select" at bounding box center [0, 0] width 0 height 0
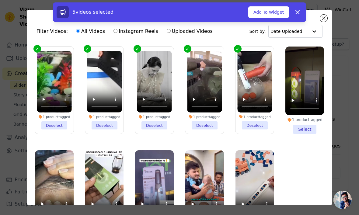
click at [307, 130] on li "1 product tagged Select" at bounding box center [305, 90] width 39 height 87
click at [0, 0] on input "1 product tagged Select" at bounding box center [0, 0] width 0 height 0
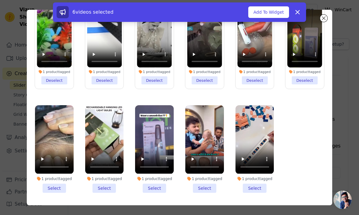
scroll to position [45, 0]
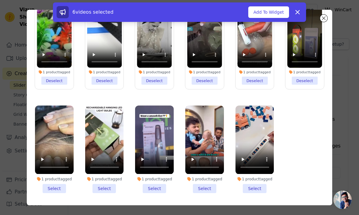
click at [48, 186] on li "1 product tagged Select" at bounding box center [54, 149] width 39 height 87
click at [0, 0] on input "1 product tagged Select" at bounding box center [0, 0] width 0 height 0
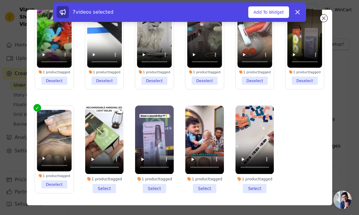
click at [105, 187] on li "1 product tagged Select" at bounding box center [104, 149] width 39 height 87
click at [0, 0] on input "1 product tagged Select" at bounding box center [0, 0] width 0 height 0
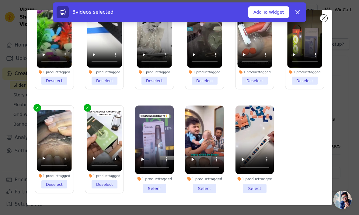
click at [149, 191] on li "1 product tagged Select" at bounding box center [154, 149] width 39 height 87
click at [0, 0] on input "1 product tagged Select" at bounding box center [0, 0] width 0 height 0
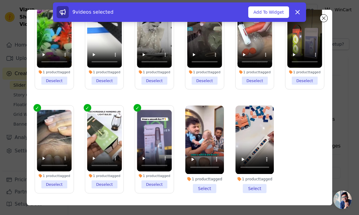
click at [212, 189] on li "1 product tagged Select" at bounding box center [205, 149] width 39 height 87
click at [0, 0] on input "1 product tagged Select" at bounding box center [0, 0] width 0 height 0
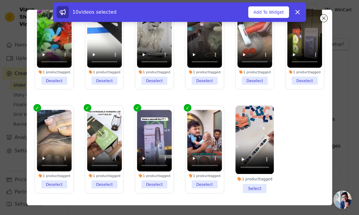
click at [256, 189] on li "1 product tagged Select" at bounding box center [255, 149] width 39 height 87
click at [0, 0] on input "1 product tagged Select" at bounding box center [0, 0] width 0 height 0
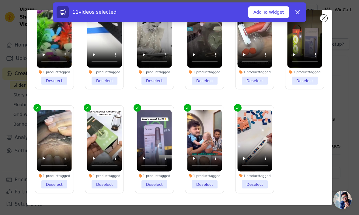
click at [267, 10] on button "Add To Widget" at bounding box center [269, 12] width 41 height 12
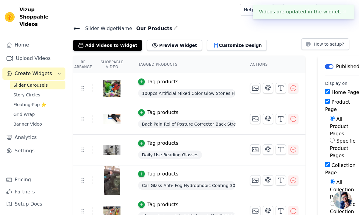
click at [18, 92] on span "Story Circles" at bounding box center [26, 95] width 27 height 6
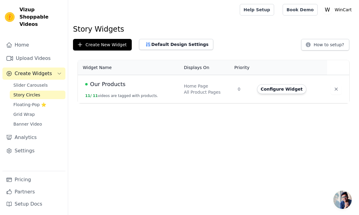
click at [16, 102] on span "Floating-Pop ⭐" at bounding box center [29, 105] width 33 height 6
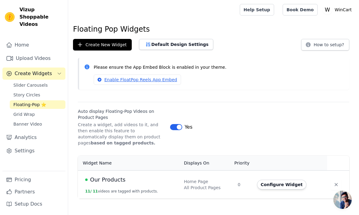
click at [11, 111] on link "Grid Wrap" at bounding box center [38, 114] width 56 height 9
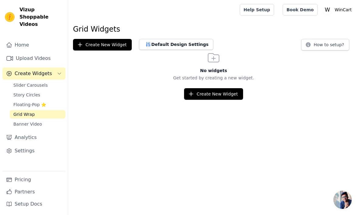
click at [235, 90] on button "Create New Widget" at bounding box center [213, 94] width 59 height 12
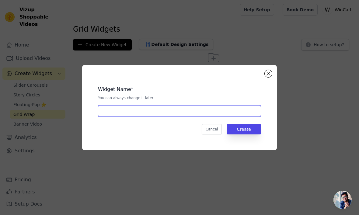
click at [229, 117] on input "text" at bounding box center [179, 111] width 163 height 12
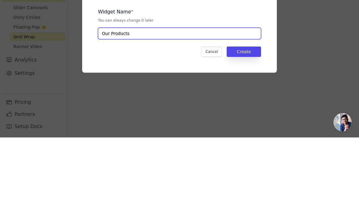
type input "Our Products"
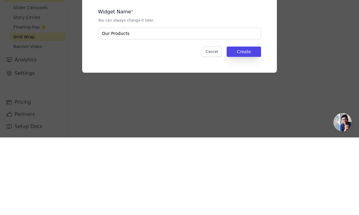
click at [246, 124] on button "Create" at bounding box center [244, 129] width 34 height 10
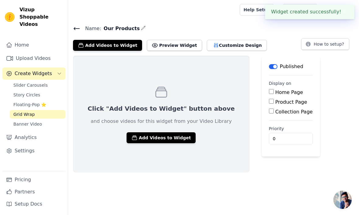
click at [269, 90] on input "Home Page" at bounding box center [271, 91] width 5 height 5
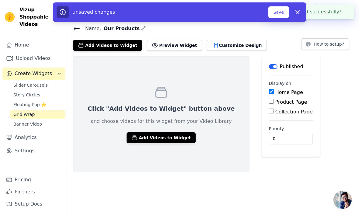
click at [269, 94] on input "Home Page" at bounding box center [271, 91] width 5 height 5
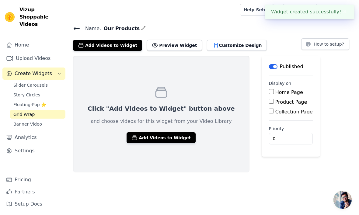
click at [269, 91] on input "Home Page" at bounding box center [271, 91] width 5 height 5
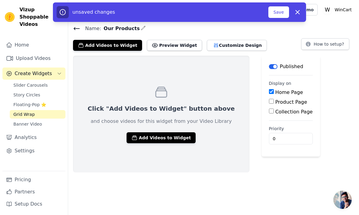
click at [269, 91] on input "Home Page" at bounding box center [271, 91] width 5 height 5
checkbox input "false"
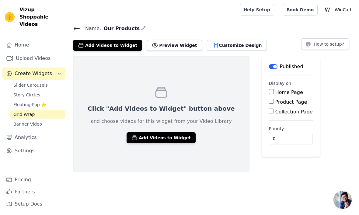
click at [269, 111] on input "Collection Page" at bounding box center [271, 111] width 5 height 5
checkbox input "true"
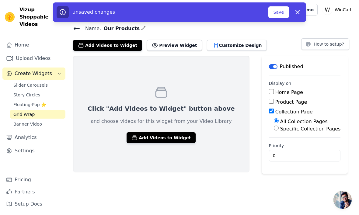
click at [269, 94] on input "Home Page" at bounding box center [271, 91] width 5 height 5
checkbox input "true"
click at [269, 100] on input "Product Page" at bounding box center [271, 101] width 5 height 5
checkbox input "true"
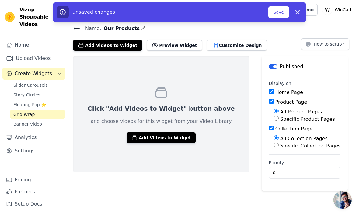
click at [133, 136] on icon "button" at bounding box center [135, 138] width 5 height 4
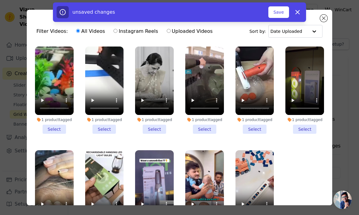
click at [51, 129] on li "1 product tagged Select" at bounding box center [54, 90] width 39 height 87
click at [0, 0] on input "1 product tagged Select" at bounding box center [0, 0] width 0 height 0
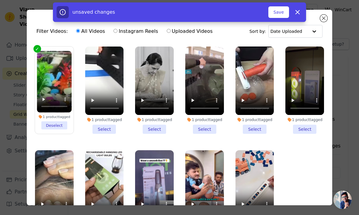
click at [106, 128] on li "1 product tagged Select" at bounding box center [104, 90] width 39 height 87
click at [0, 0] on input "1 product tagged Select" at bounding box center [0, 0] width 0 height 0
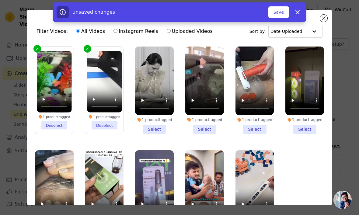
click at [144, 129] on li "1 product tagged Select" at bounding box center [154, 90] width 39 height 87
click at [0, 0] on input "1 product tagged Select" at bounding box center [0, 0] width 0 height 0
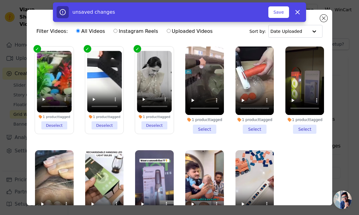
click at [209, 130] on li "1 product tagged Select" at bounding box center [205, 90] width 39 height 87
click at [0, 0] on input "1 product tagged Select" at bounding box center [0, 0] width 0 height 0
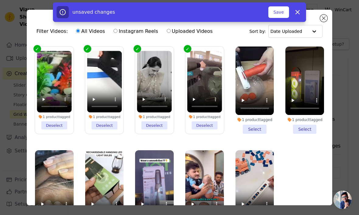
click at [249, 127] on li "1 product tagged Select" at bounding box center [255, 90] width 39 height 87
click at [0, 0] on input "1 product tagged Select" at bounding box center [0, 0] width 0 height 0
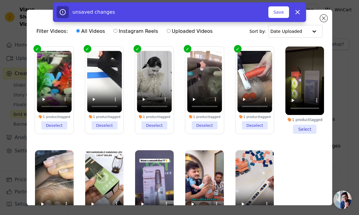
click at [309, 131] on li "1 product tagged Select" at bounding box center [305, 90] width 39 height 87
click at [0, 0] on input "1 product tagged Select" at bounding box center [0, 0] width 0 height 0
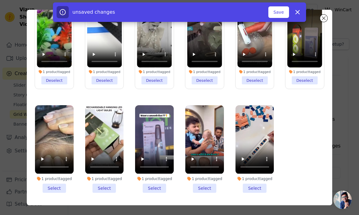
scroll to position [45, 0]
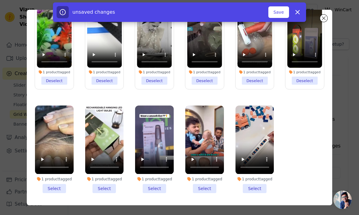
click at [50, 186] on li "1 product tagged Select" at bounding box center [54, 149] width 39 height 87
click at [0, 0] on input "1 product tagged Select" at bounding box center [0, 0] width 0 height 0
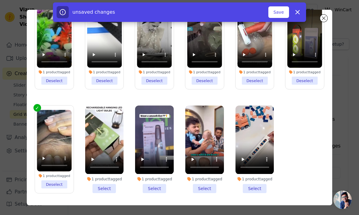
click at [107, 183] on li "1 product tagged Select" at bounding box center [104, 149] width 39 height 87
click at [0, 0] on input "1 product tagged Select" at bounding box center [0, 0] width 0 height 0
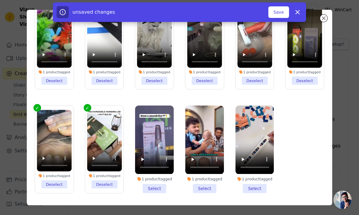
click at [149, 183] on li "1 product tagged Select" at bounding box center [154, 149] width 39 height 87
click at [0, 0] on input "1 product tagged Select" at bounding box center [0, 0] width 0 height 0
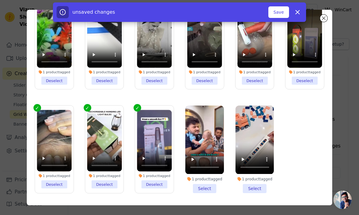
click at [210, 190] on li "1 product tagged Select" at bounding box center [205, 149] width 39 height 87
click at [0, 0] on input "1 product tagged Select" at bounding box center [0, 0] width 0 height 0
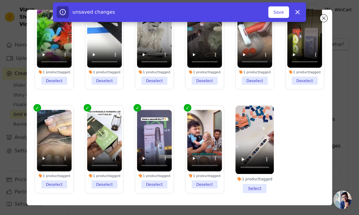
click at [250, 192] on li "1 product tagged Select" at bounding box center [255, 149] width 39 height 87
click at [0, 0] on input "1 product tagged Select" at bounding box center [0, 0] width 0 height 0
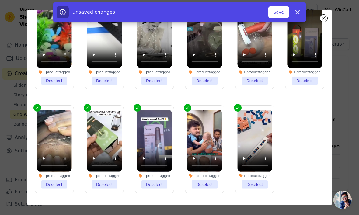
click at [281, 7] on button "Save" at bounding box center [279, 12] width 21 height 12
click at [282, 13] on button "Save" at bounding box center [279, 12] width 21 height 12
click at [279, 10] on button "Save" at bounding box center [279, 12] width 21 height 12
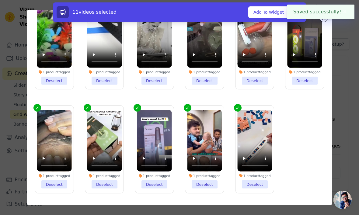
click at [277, 9] on button "Add To Widget" at bounding box center [269, 12] width 41 height 12
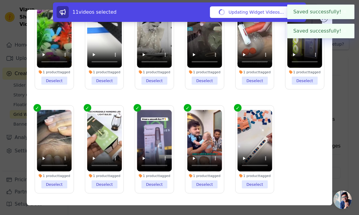
click at [345, 29] on button "✖" at bounding box center [345, 30] width 7 height 7
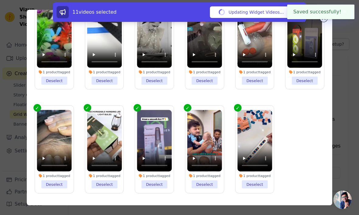
click at [344, 10] on button "✖" at bounding box center [345, 11] width 7 height 7
click at [343, 11] on button "✖" at bounding box center [345, 11] width 7 height 7
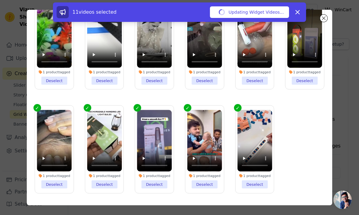
click at [327, 16] on div "11 videos selected Updating Widget Videos... Dismiss" at bounding box center [179, 13] width 359 height 22
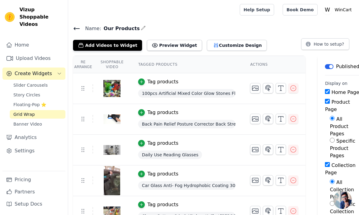
click at [146, 78] on button "Tag products" at bounding box center [158, 81] width 40 height 7
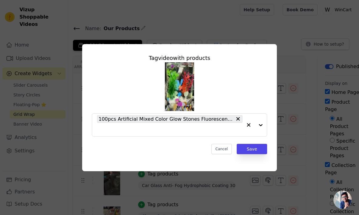
click at [265, 31] on div "Tag video with products 100pcs Artificial Mixed Color Glow Stones Fluorescent R…" at bounding box center [179, 107] width 359 height 215
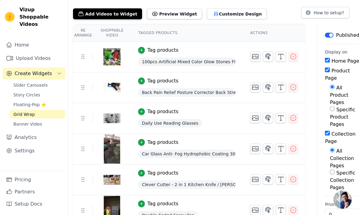
scroll to position [35, 0]
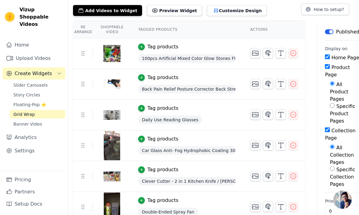
click at [10, 56] on icon "Sidebar" at bounding box center [10, 58] width 6 height 4
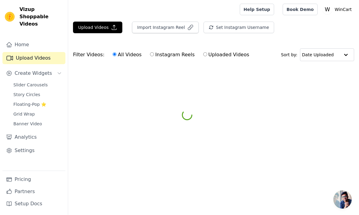
scroll to position [0, 0]
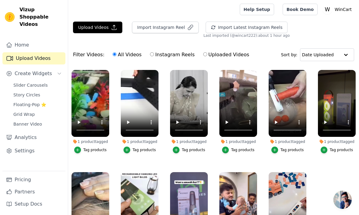
click at [15, 41] on link "Home" at bounding box center [33, 45] width 63 height 12
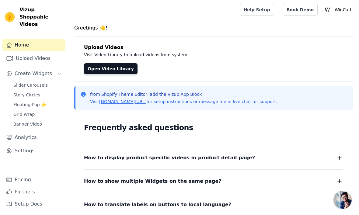
click at [12, 55] on icon "Sidebar" at bounding box center [9, 58] width 7 height 7
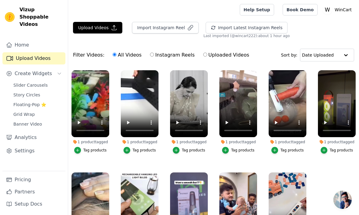
click at [266, 27] on button "Import Latest Instagram Reels" at bounding box center [247, 28] width 82 height 12
click at [11, 135] on icon "Sidebar" at bounding box center [9, 138] width 6 height 6
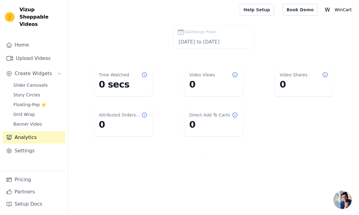
click at [19, 120] on link "Banner Video" at bounding box center [38, 124] width 56 height 9
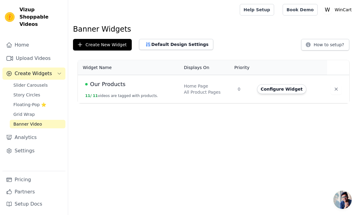
click at [291, 90] on button "Configure Widget" at bounding box center [281, 89] width 49 height 10
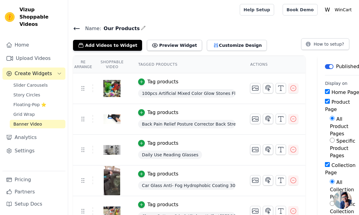
click at [161, 45] on button "Preview Widget" at bounding box center [174, 45] width 55 height 11
